Goal: Information Seeking & Learning: Check status

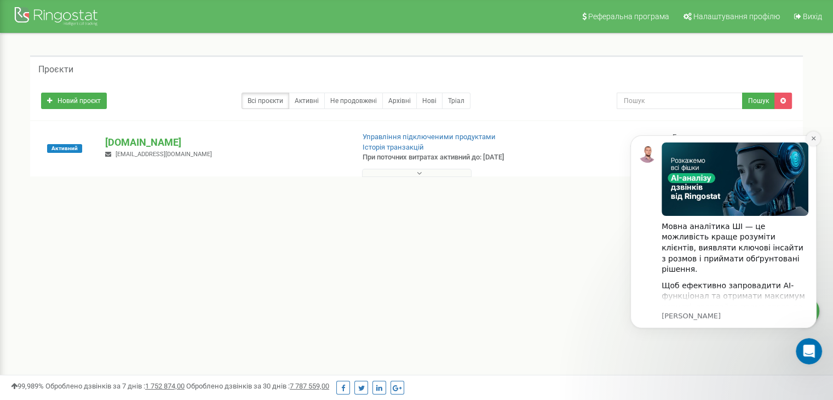
click at [810, 140] on icon "Dismiss notification" at bounding box center [813, 138] width 6 height 6
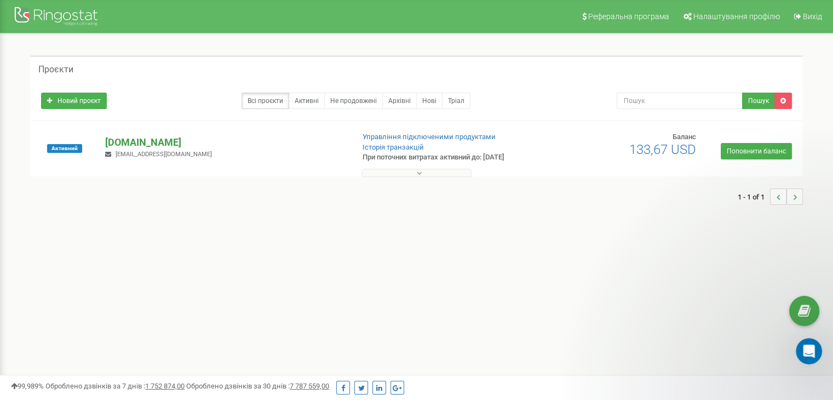
click at [146, 147] on p "[DOMAIN_NAME]" at bounding box center [224, 142] width 239 height 14
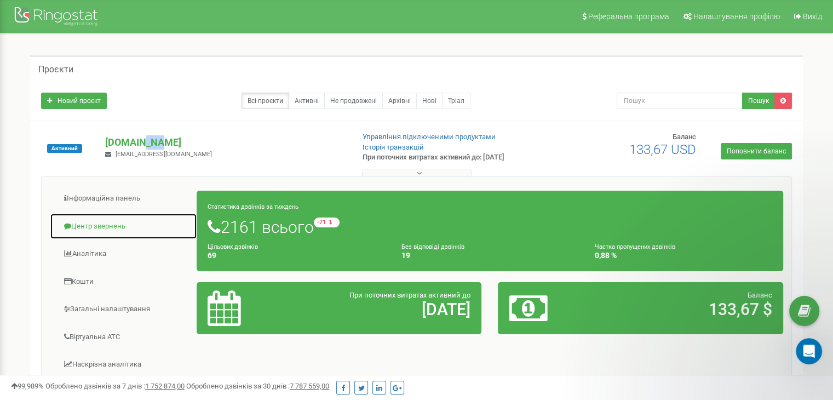
click at [91, 229] on link "Центр звернень" at bounding box center [123, 226] width 147 height 27
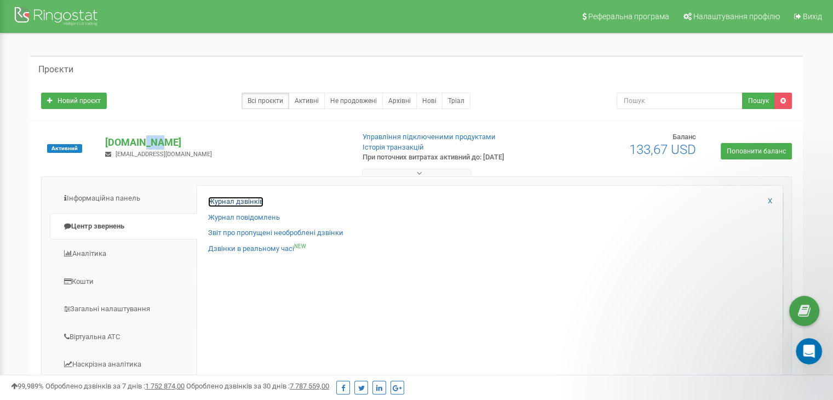
click at [254, 203] on link "Журнал дзвінків" at bounding box center [235, 202] width 55 height 10
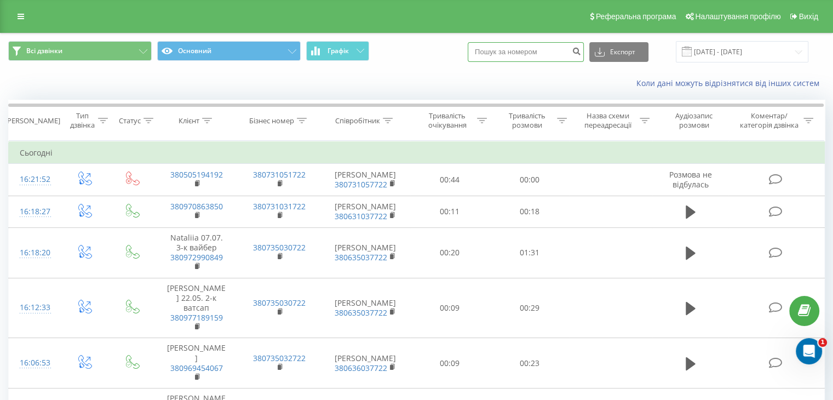
click at [523, 59] on input at bounding box center [526, 52] width 116 height 20
paste input "380505843795"
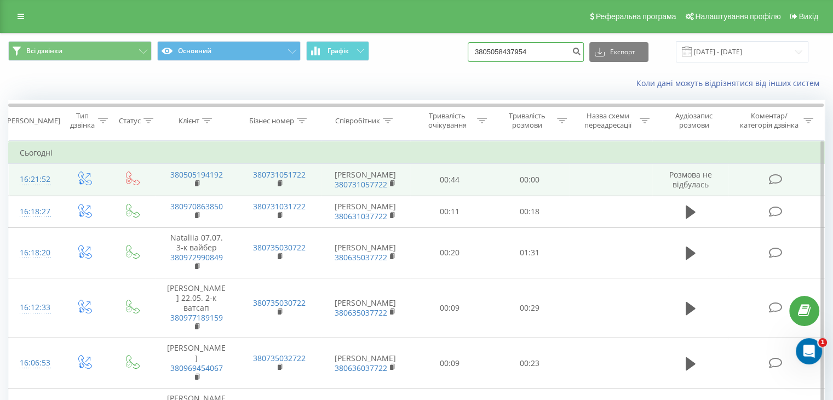
type input "3805058437954"
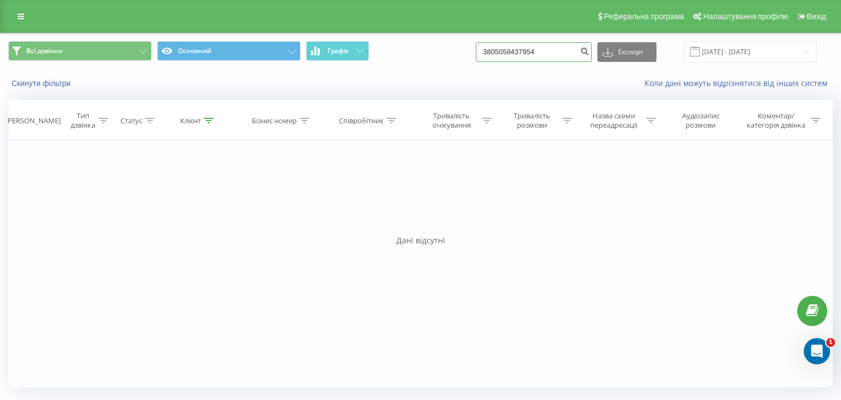
click at [554, 51] on input "3805058437954" at bounding box center [534, 52] width 116 height 20
drag, startPoint x: 556, startPoint y: 51, endPoint x: 491, endPoint y: 48, distance: 65.8
click at [492, 48] on input "3805058437954" at bounding box center [534, 52] width 116 height 20
paste input "380505843795"
type input "380505843795"
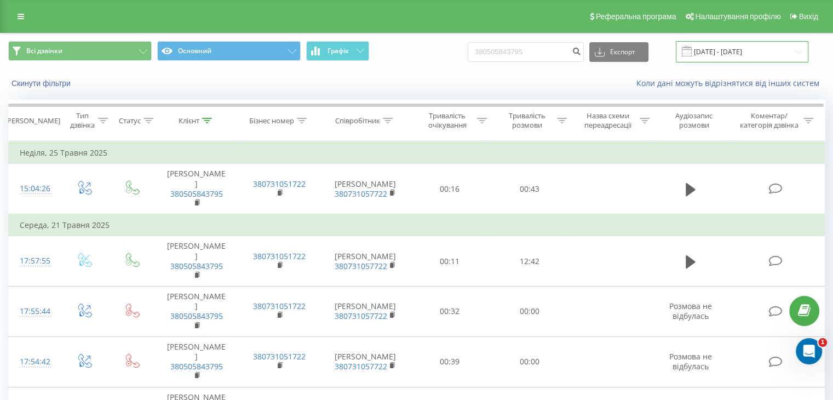
click at [727, 51] on input "[DATE] - [DATE]" at bounding box center [742, 51] width 133 height 21
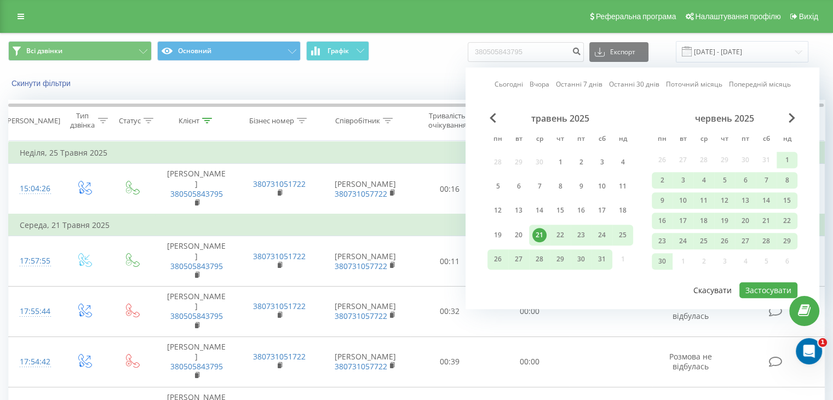
click at [699, 284] on button "Скасувати" at bounding box center [712, 290] width 50 height 16
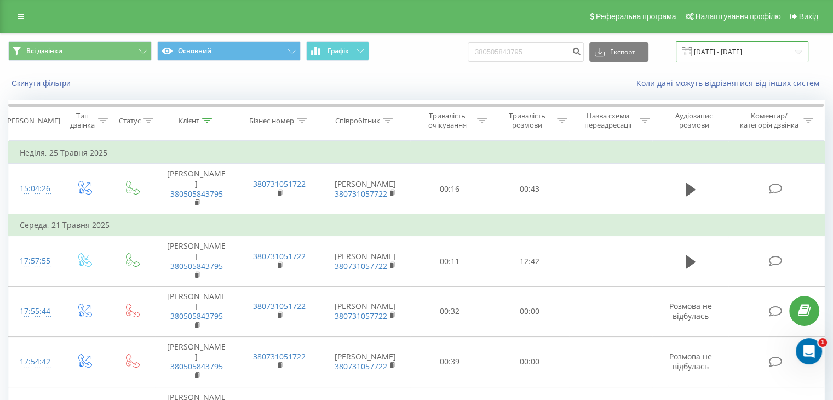
click at [761, 48] on input "[DATE] - [DATE]" at bounding box center [742, 51] width 133 height 21
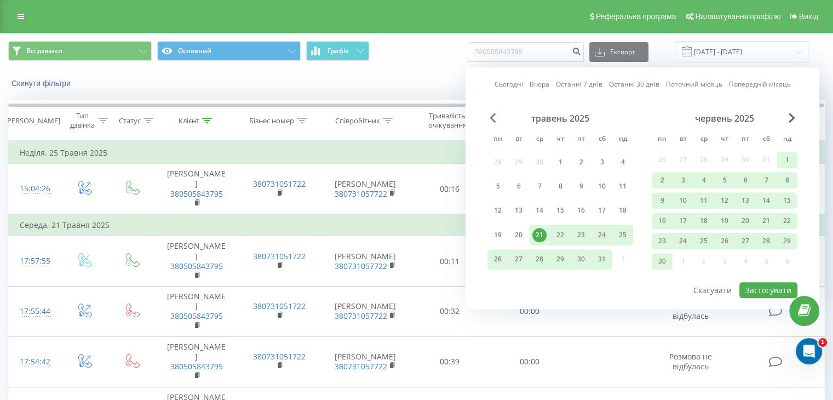
click at [496, 117] on span "Previous Month" at bounding box center [493, 118] width 7 height 10
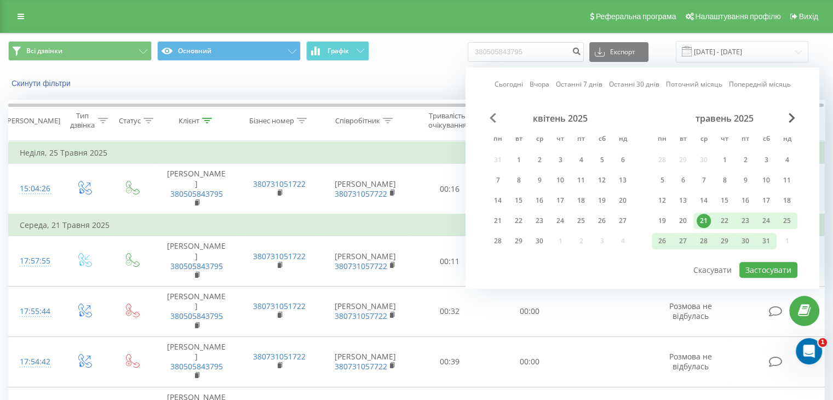
click at [496, 117] on span "Previous Month" at bounding box center [493, 118] width 7 height 10
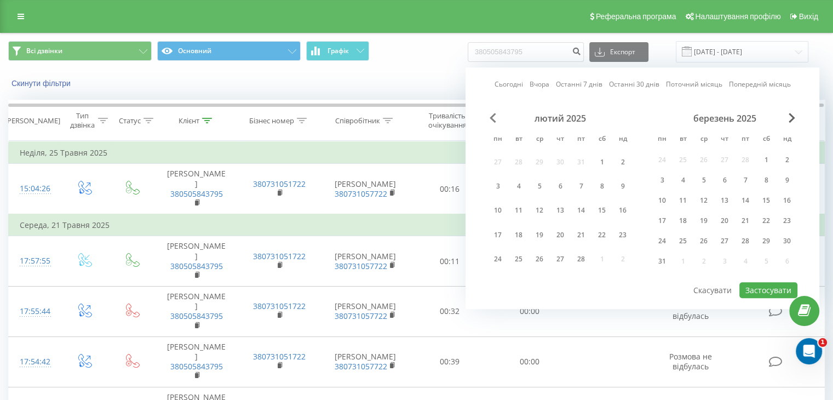
click at [496, 117] on span "Previous Month" at bounding box center [493, 118] width 7 height 10
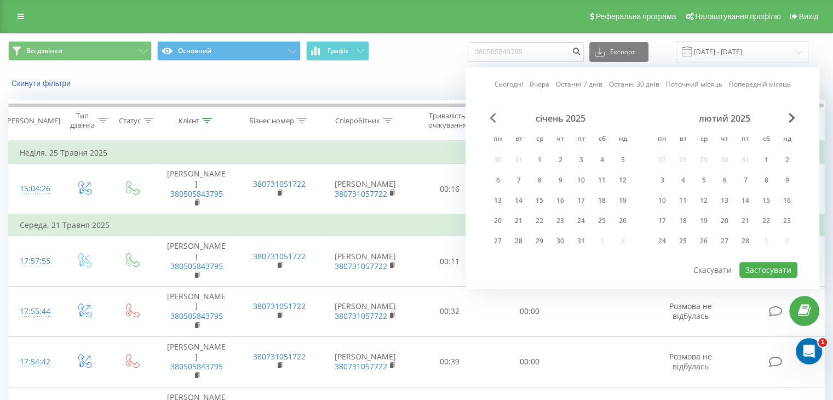
click at [496, 117] on span "Previous Month" at bounding box center [493, 118] width 7 height 10
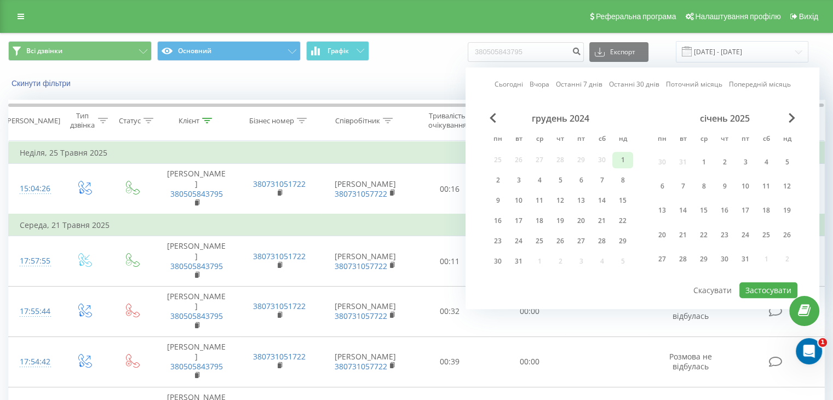
click at [622, 159] on div "1" at bounding box center [622, 160] width 14 height 14
click at [754, 291] on button "Застосувати" at bounding box center [768, 290] width 58 height 16
type input "01.12.2024 - 01.12.2024"
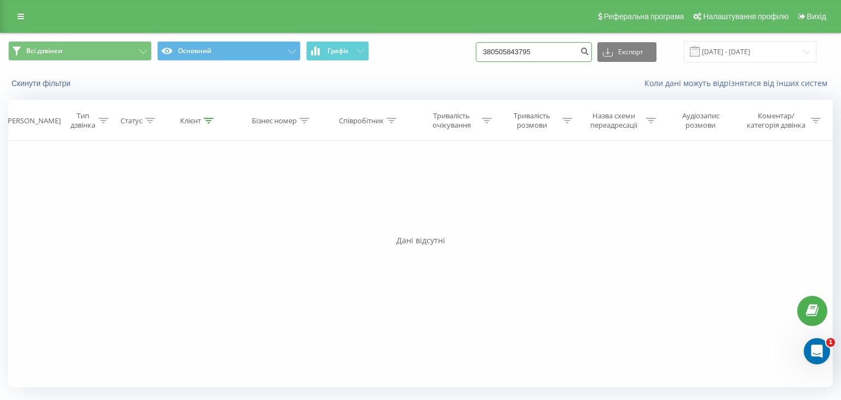
drag, startPoint x: 549, startPoint y: 52, endPoint x: 473, endPoint y: 45, distance: 76.9
click at [473, 45] on div "Всі дзвінки Основний Графік 380505843795 Експорт .csv .xls .xlsx 01.12.2024 - 0…" at bounding box center [420, 51] width 825 height 21
paste input "380505843795"
type input "380505843795"
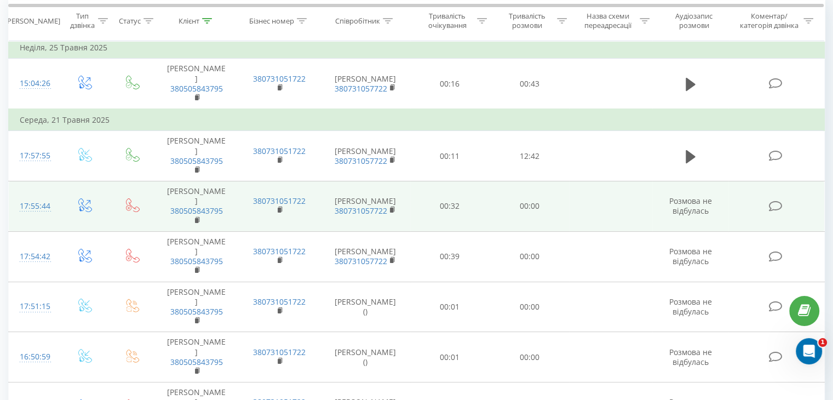
scroll to position [107, 0]
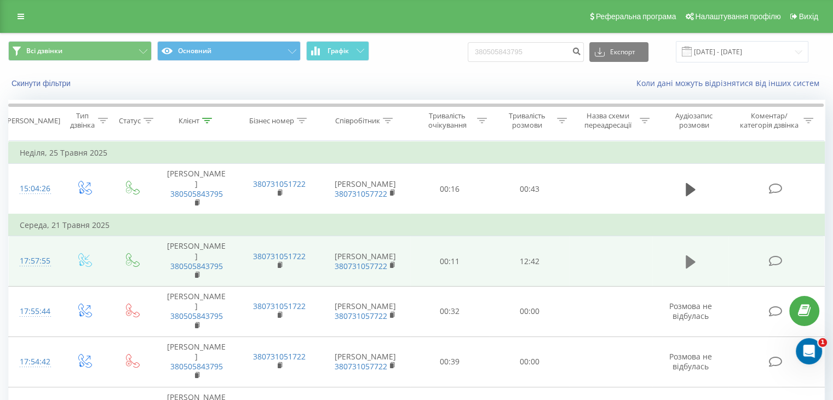
click at [686, 255] on icon at bounding box center [691, 261] width 10 height 13
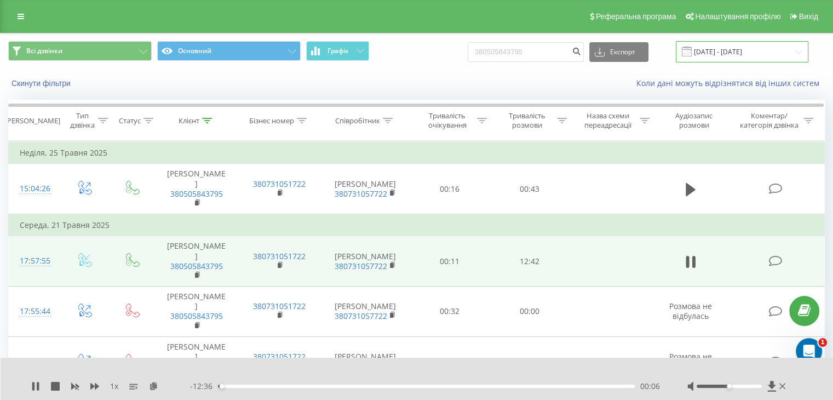
click at [731, 48] on input "[DATE] - [DATE]" at bounding box center [742, 51] width 133 height 21
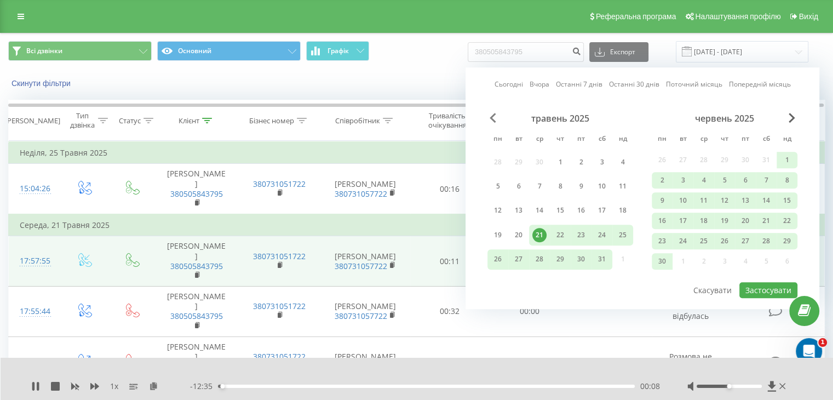
click at [493, 118] on span "Previous Month" at bounding box center [493, 118] width 7 height 10
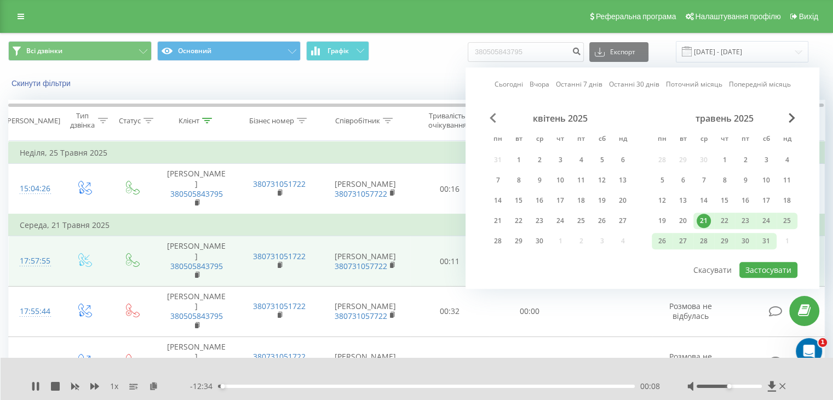
click at [493, 118] on span "Previous Month" at bounding box center [493, 118] width 7 height 10
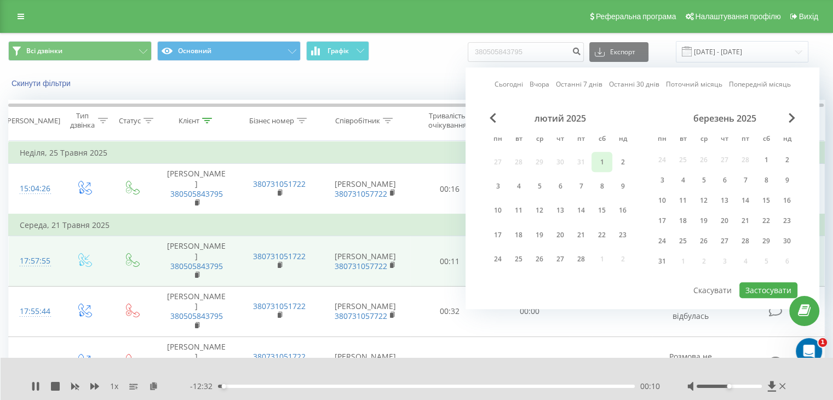
click at [599, 160] on div "1" at bounding box center [602, 162] width 14 height 14
click at [753, 287] on button "Застосувати" at bounding box center [768, 290] width 58 height 16
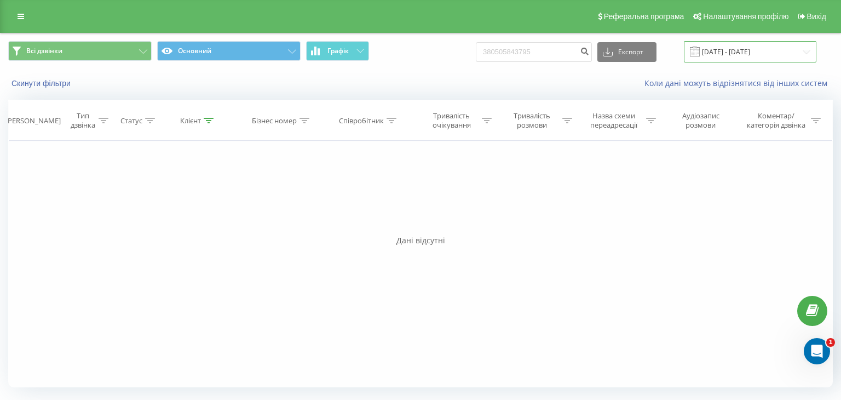
click at [729, 55] on input "[DATE] - [DATE]" at bounding box center [750, 51] width 133 height 21
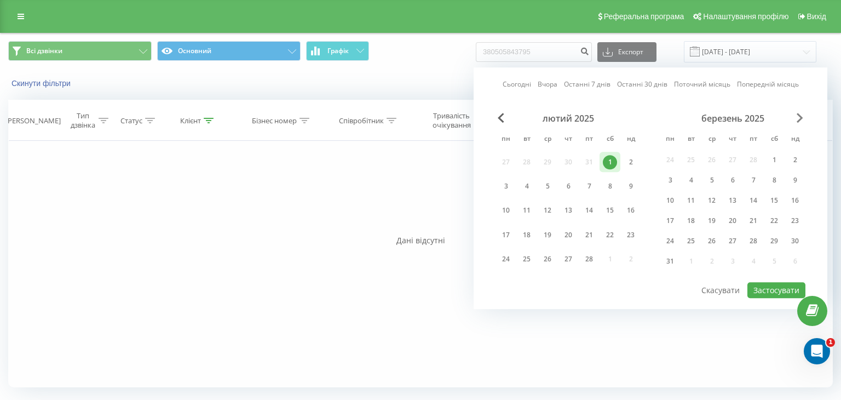
click at [799, 120] on span "Next Month" at bounding box center [800, 118] width 7 height 10
click at [691, 159] on div "1" at bounding box center [691, 162] width 14 height 14
click at [767, 285] on button "Застосувати" at bounding box center [776, 290] width 58 height 16
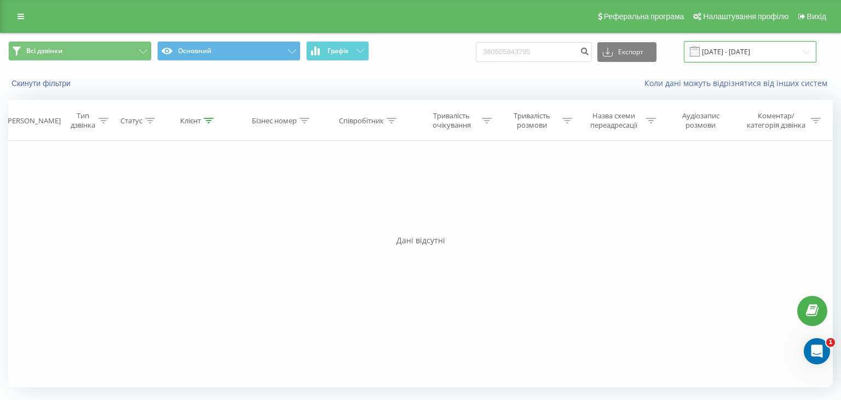
click at [738, 57] on input "[DATE] - [DATE]" at bounding box center [750, 51] width 133 height 21
click at [710, 53] on input "[DATE] - [DATE]" at bounding box center [750, 51] width 133 height 21
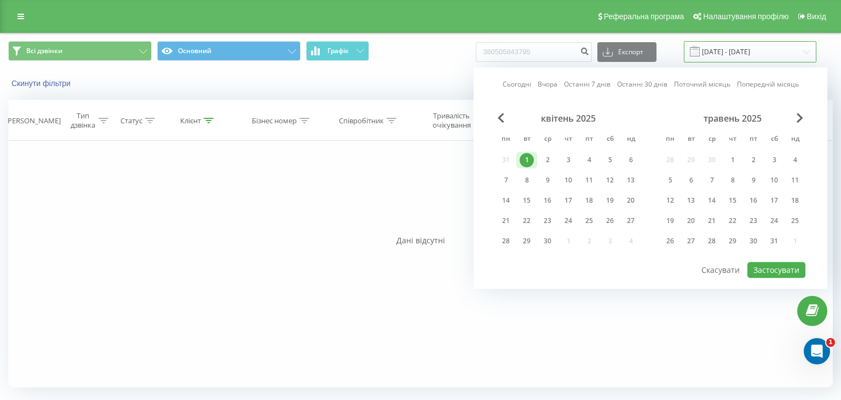
click at [738, 51] on input "[DATE] - [DATE]" at bounding box center [750, 51] width 133 height 21
click at [725, 264] on button "Скасувати" at bounding box center [720, 270] width 50 height 16
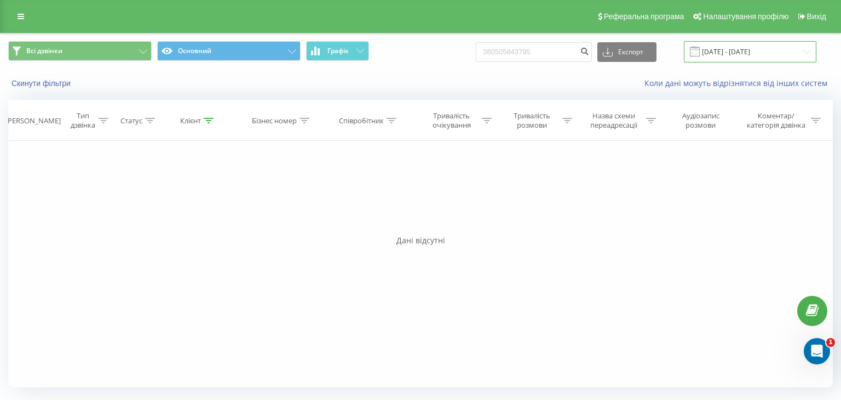
click at [713, 47] on input "[DATE] - [DATE]" at bounding box center [750, 51] width 133 height 21
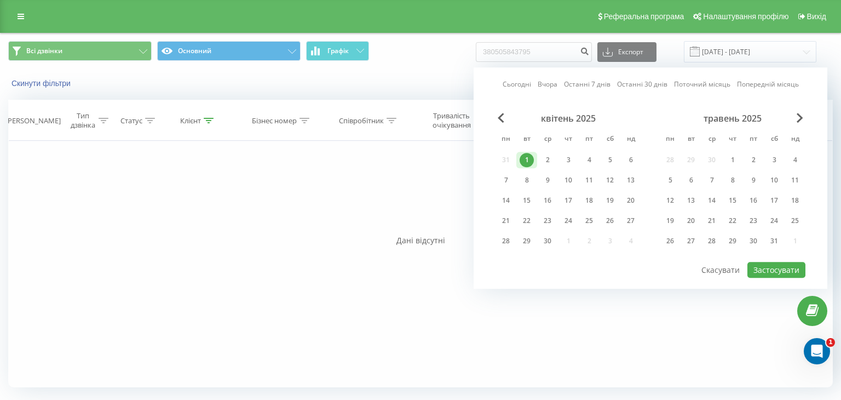
click at [748, 87] on link "Попередній місяць" at bounding box center [768, 84] width 62 height 10
click at [474, 62] on div "Сьогодні Вчора Останні 7 днів Останні 30 днів Поточний місяць Попередній місяць…" at bounding box center [651, 175] width 354 height 226
click at [465, 56] on div "Всі дзвінки Основний Графік 380505843795 Експорт .csv .xls .xlsx [DATE] - [DATE…" at bounding box center [420, 51] width 825 height 21
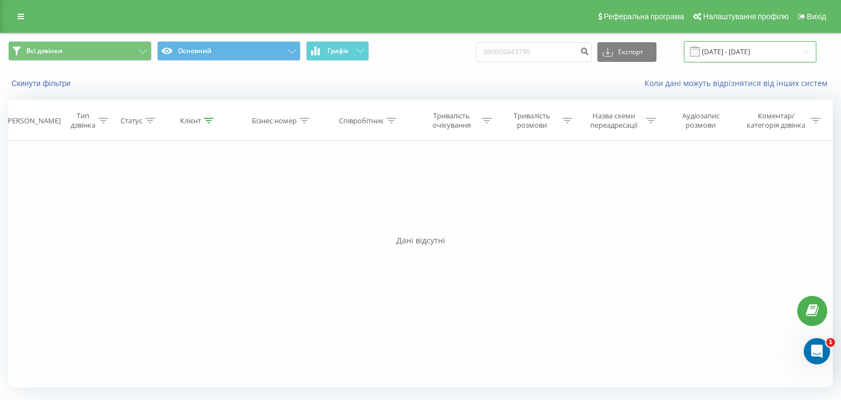
click at [730, 53] on input "[DATE] - [DATE]" at bounding box center [750, 51] width 133 height 21
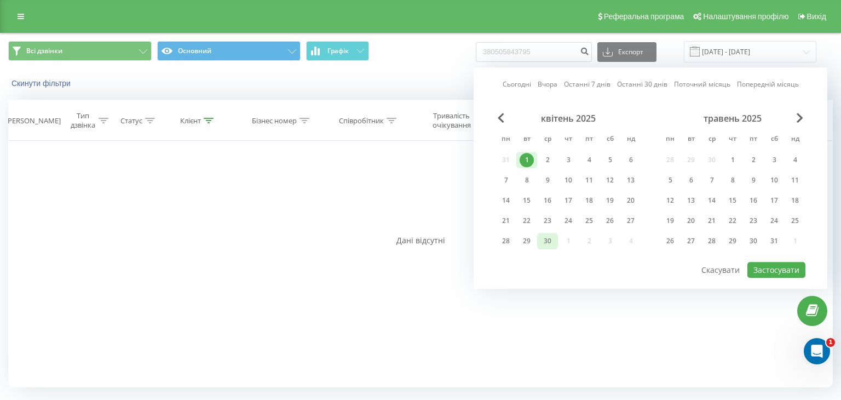
click at [548, 241] on div "30" at bounding box center [547, 241] width 14 height 14
click at [529, 153] on div "1" at bounding box center [527, 160] width 14 height 14
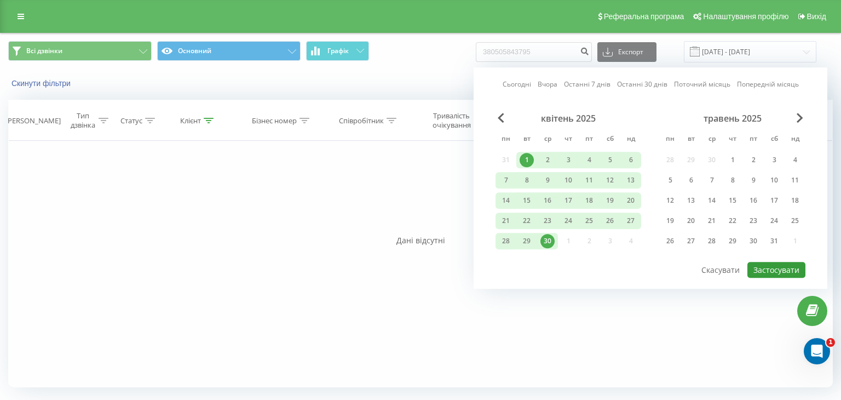
click at [777, 269] on button "Застосувати" at bounding box center [776, 270] width 58 height 16
type input "[DATE] - [DATE]"
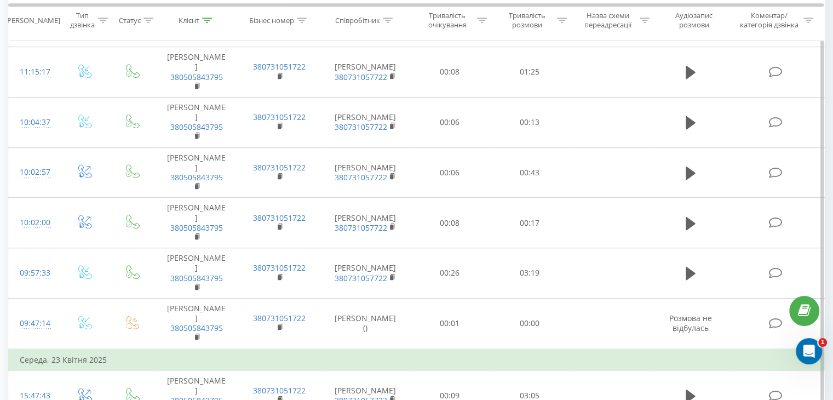
scroll to position [721, 0]
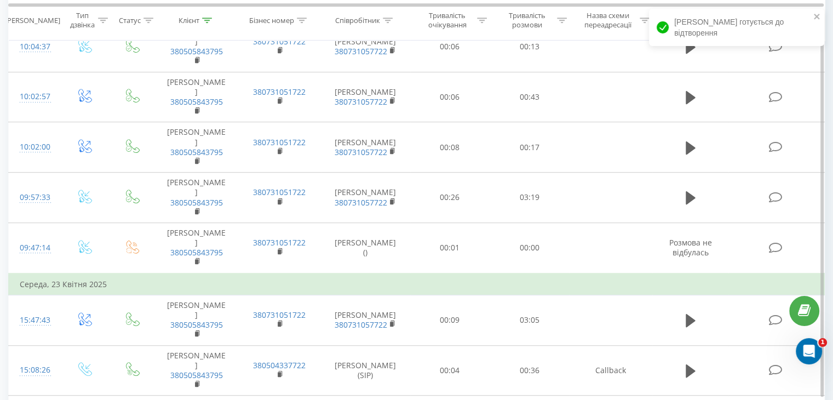
scroll to position [666, 0]
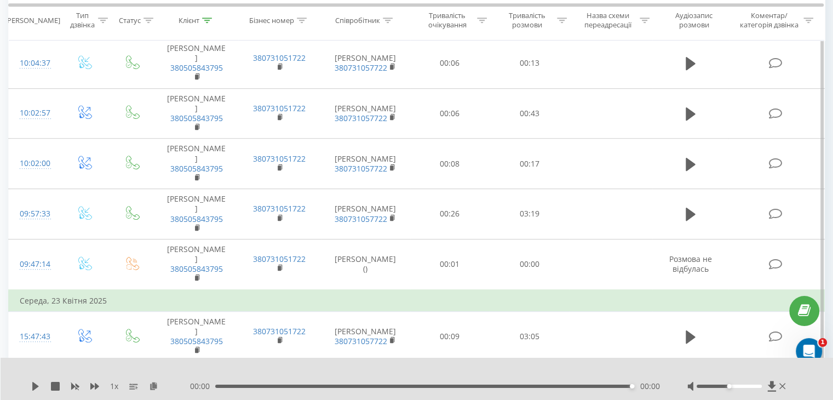
click at [682, 379] on button at bounding box center [690, 387] width 16 height 16
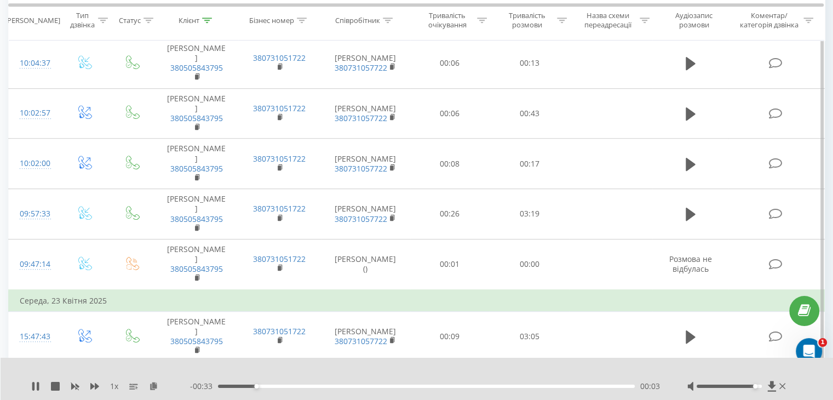
drag, startPoint x: 729, startPoint y: 386, endPoint x: 758, endPoint y: 386, distance: 29.0
click at [758, 386] on div at bounding box center [729, 385] width 65 height 3
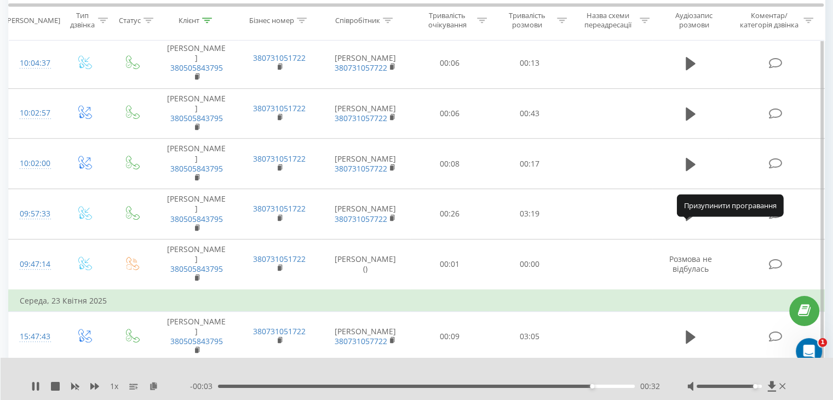
click at [686, 381] on icon at bounding box center [687, 387] width 3 height 12
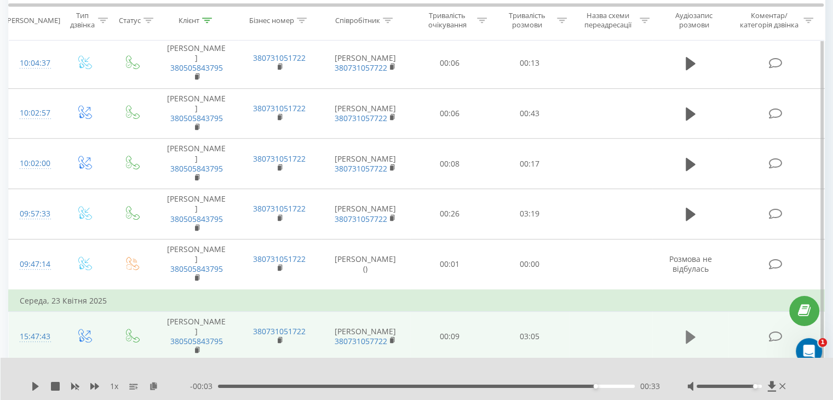
click at [694, 329] on icon at bounding box center [691, 336] width 10 height 15
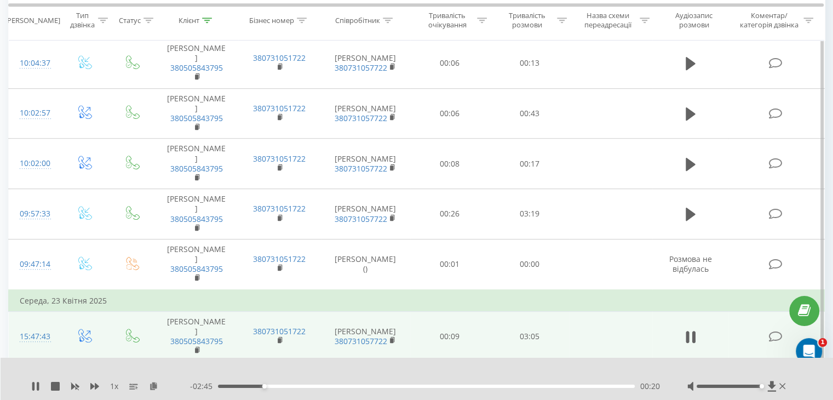
drag, startPoint x: 755, startPoint y: 384, endPoint x: 762, endPoint y: 384, distance: 7.1
click at [762, 384] on div "Accessibility label" at bounding box center [761, 386] width 4 height 4
click at [26, 390] on div "1 x - 00:36 02:29 02:29" at bounding box center [417, 379] width 833 height 42
click at [33, 390] on icon at bounding box center [33, 386] width 2 height 9
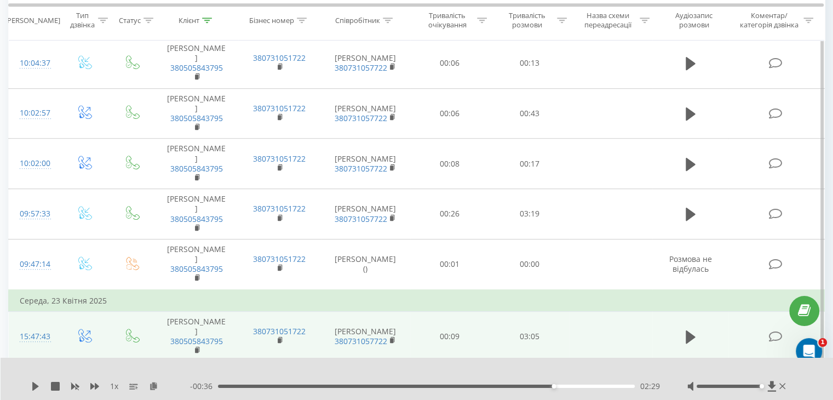
click at [33, 381] on div "1 x" at bounding box center [110, 386] width 159 height 11
click at [36, 382] on icon at bounding box center [35, 386] width 9 height 9
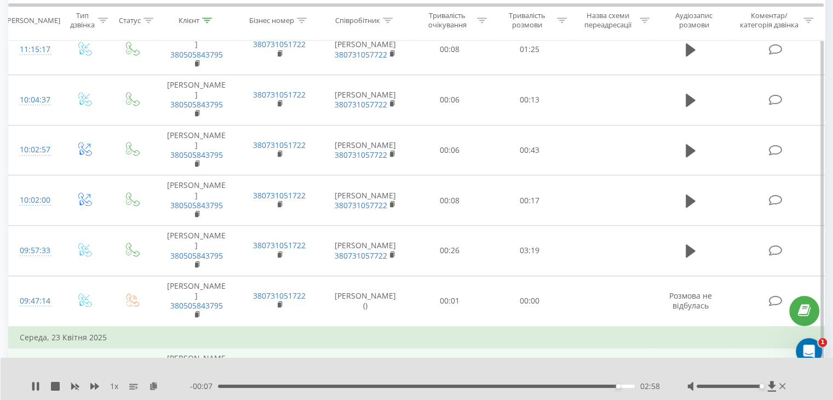
scroll to position [611, 0]
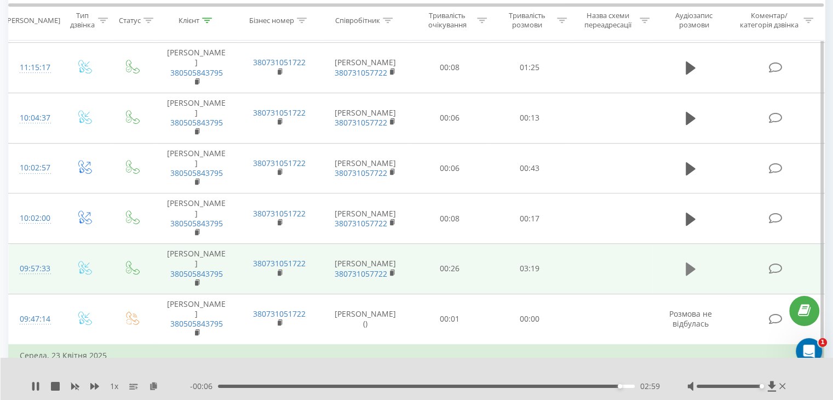
click at [688, 262] on icon at bounding box center [691, 268] width 10 height 13
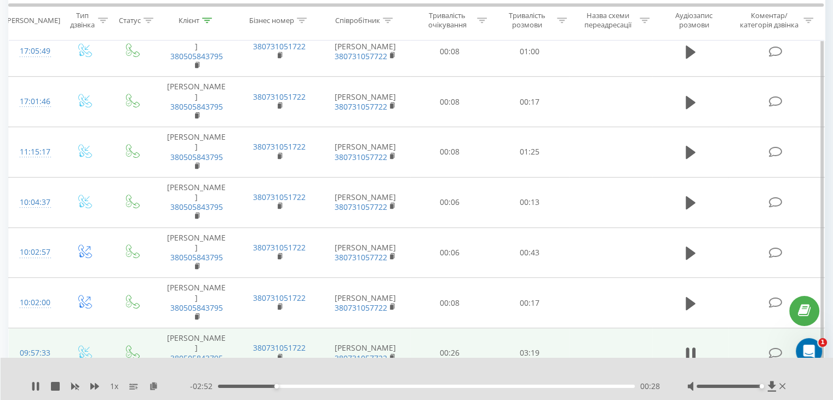
scroll to position [502, 0]
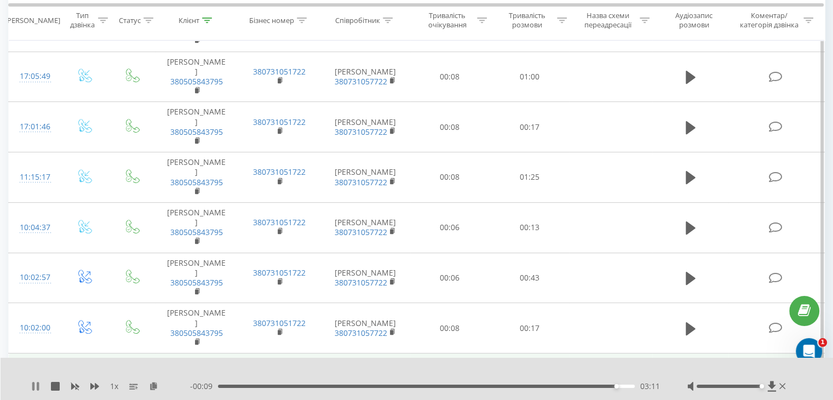
click at [34, 382] on icon at bounding box center [35, 386] width 9 height 9
